Goal: Communication & Community: Answer question/provide support

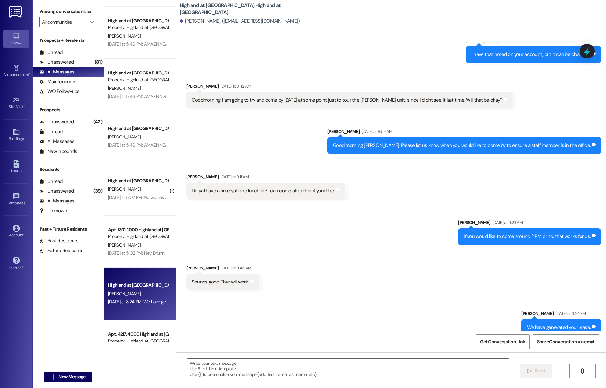
scroll to position [3876, 0]
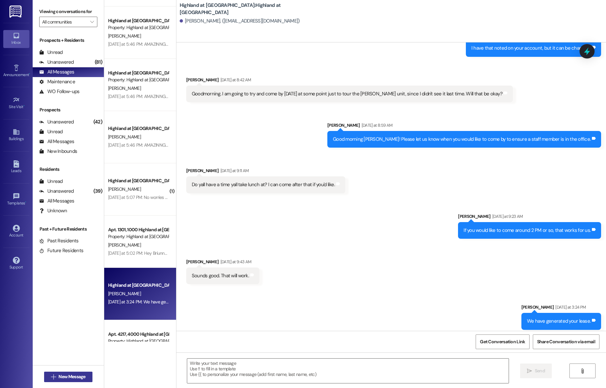
click at [71, 377] on span "New Message" at bounding box center [71, 376] width 27 height 7
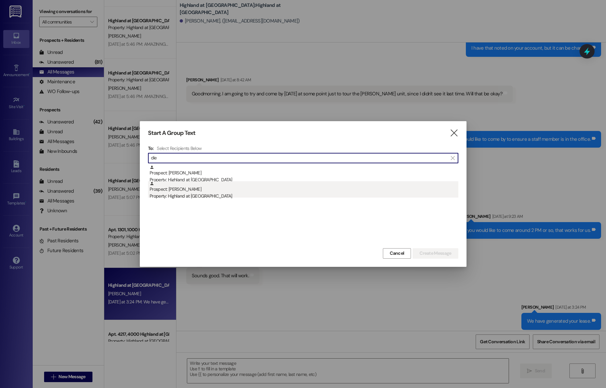
type input "die"
click at [168, 196] on div "Property: Highland at [GEOGRAPHIC_DATA]" at bounding box center [304, 196] width 309 height 7
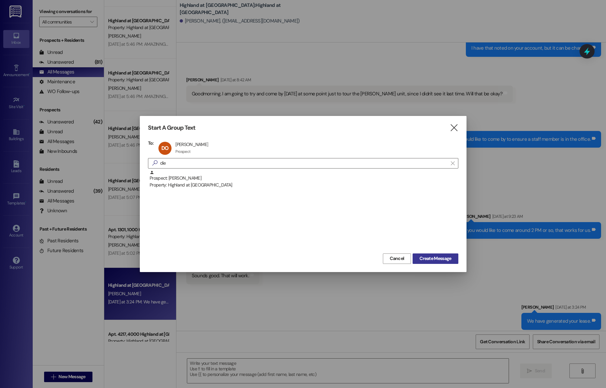
click at [427, 256] on span "Create Message" at bounding box center [435, 258] width 32 height 7
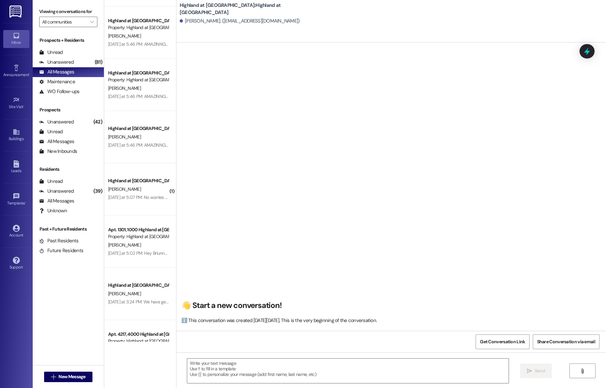
scroll to position [0, 0]
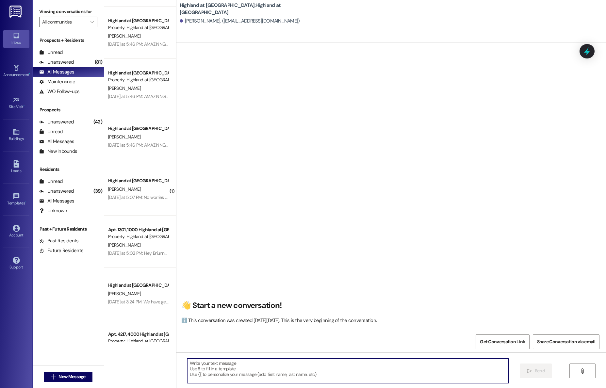
click at [288, 369] on textarea at bounding box center [347, 371] width 321 height 24
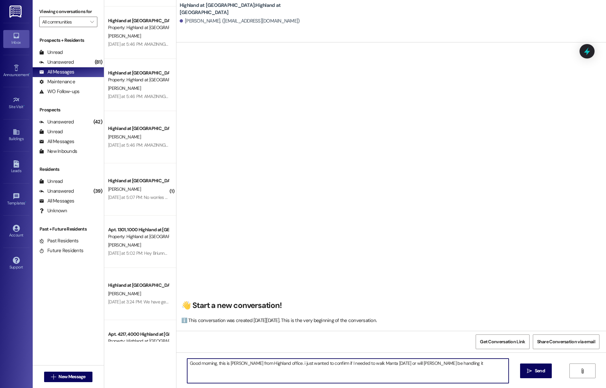
type textarea "Good morning, this is [PERSON_NAME] from Highland office. i just wanted to conf…"
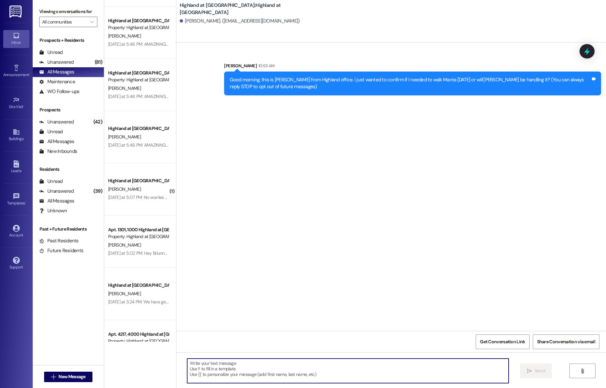
scroll to position [0, 0]
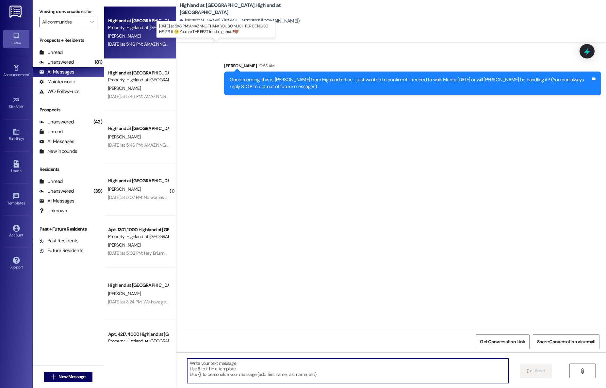
click at [124, 43] on div "[DATE] at 5:46 PM: AMAZINNG THANK YOU SO MUCH FOR BEING SO HELPFUL!🥹 You are TH…" at bounding box center [220, 44] width 224 height 6
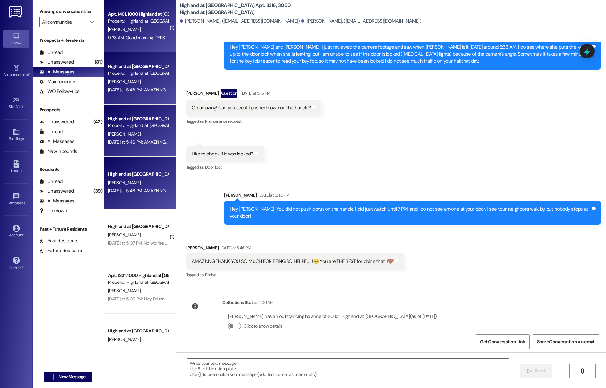
click at [117, 27] on span "[PERSON_NAME]" at bounding box center [124, 29] width 33 height 6
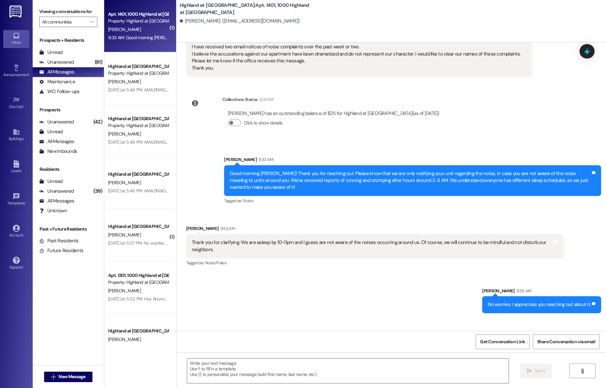
scroll to position [128, 0]
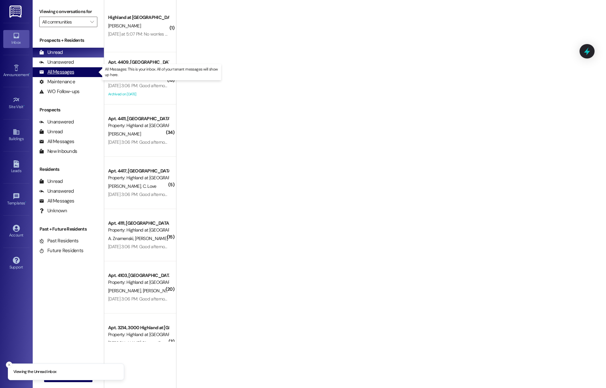
click at [56, 72] on div "All Messages" at bounding box center [56, 72] width 35 height 7
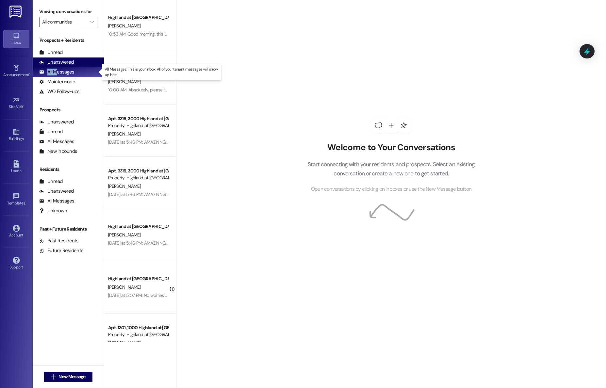
drag, startPoint x: 56, startPoint y: 72, endPoint x: 41, endPoint y: 62, distance: 18.3
click at [42, 64] on div "Prospects + Residents Unread (0) Unread: Any message you haven't read yet will …" at bounding box center [68, 66] width 71 height 59
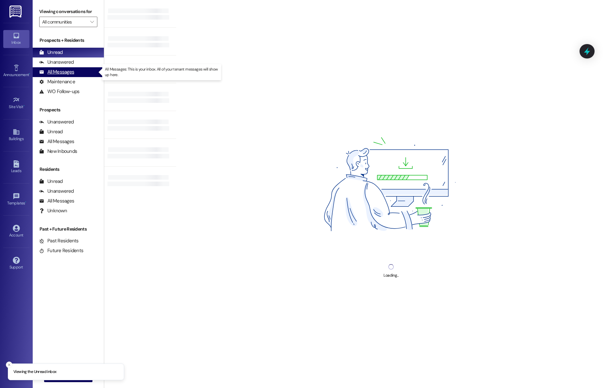
click at [58, 71] on div "All Messages" at bounding box center [56, 72] width 35 height 7
